Goal: Navigation & Orientation: Find specific page/section

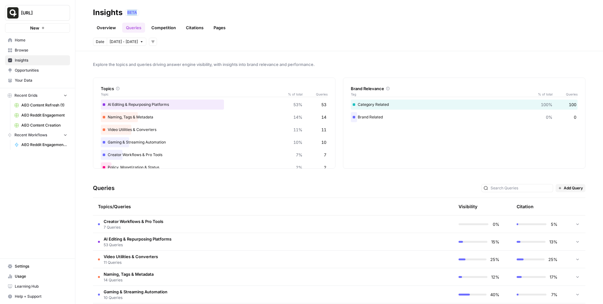
click at [161, 15] on div "BETA" at bounding box center [355, 12] width 461 height 6
click at [38, 108] on link "AEO Content Refresh (1)" at bounding box center [41, 105] width 58 height 10
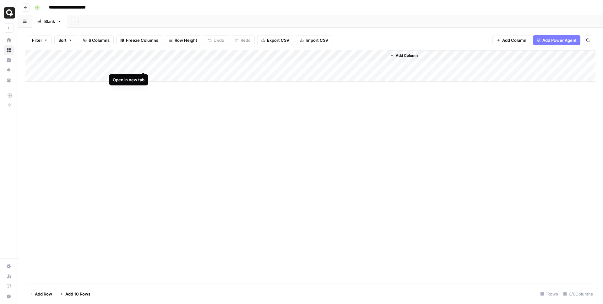
click at [144, 64] on div "Add Column" at bounding box center [310, 65] width 570 height 31
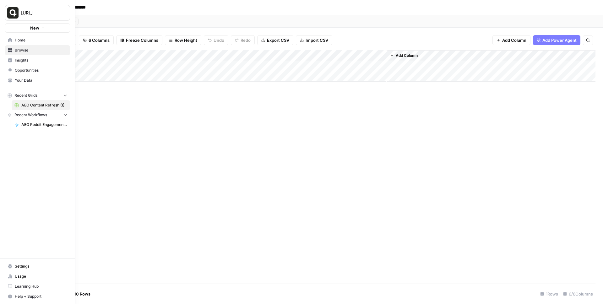
click at [12, 39] on icon at bounding box center [10, 40] width 4 height 4
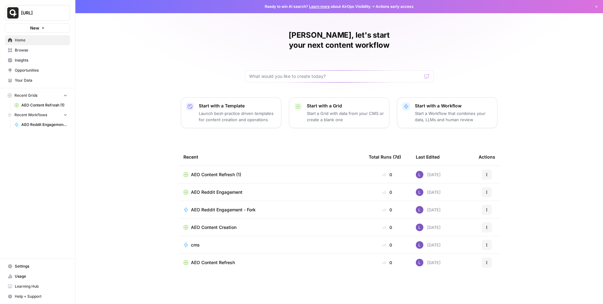
click at [239, 219] on td "AEO Content Creation" at bounding box center [270, 227] width 185 height 17
click at [215, 224] on span "AEO Content Creation" at bounding box center [214, 227] width 46 height 6
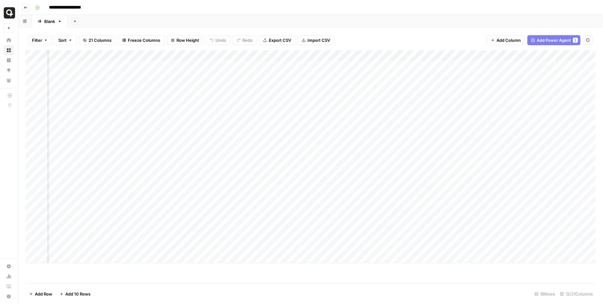
scroll to position [0, 344]
click at [256, 78] on div "Add Column" at bounding box center [310, 156] width 570 height 213
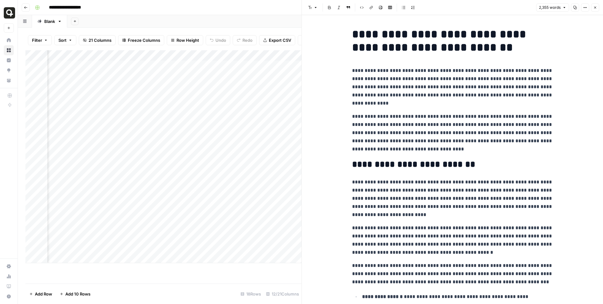
click at [596, 3] on button "Close" at bounding box center [595, 7] width 8 height 8
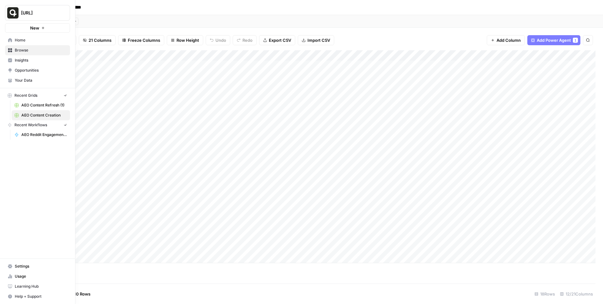
click at [7, 38] on link "Home" at bounding box center [37, 40] width 65 height 10
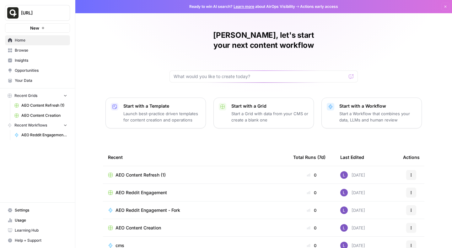
click at [30, 59] on span "Insights" at bounding box center [41, 60] width 52 height 6
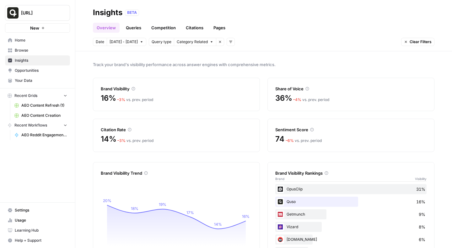
click at [36, 60] on span "Insights" at bounding box center [41, 60] width 52 height 6
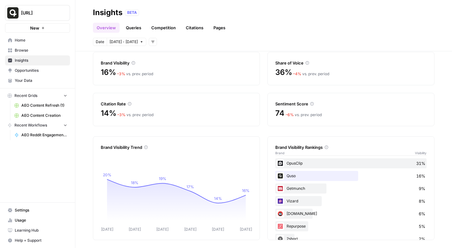
scroll to position [28, 0]
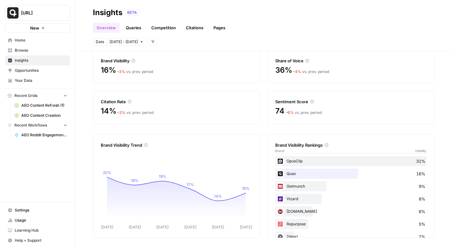
click at [135, 28] on link "Queries" at bounding box center [133, 28] width 23 height 10
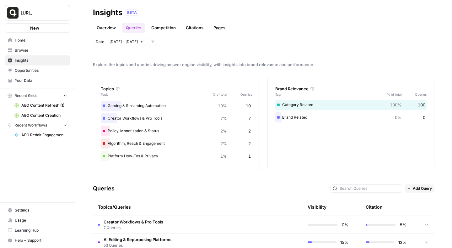
click at [287, 116] on div "Brand Related 0% 0" at bounding box center [351, 117] width 151 height 10
